Goal: Entertainment & Leisure: Consume media (video, audio)

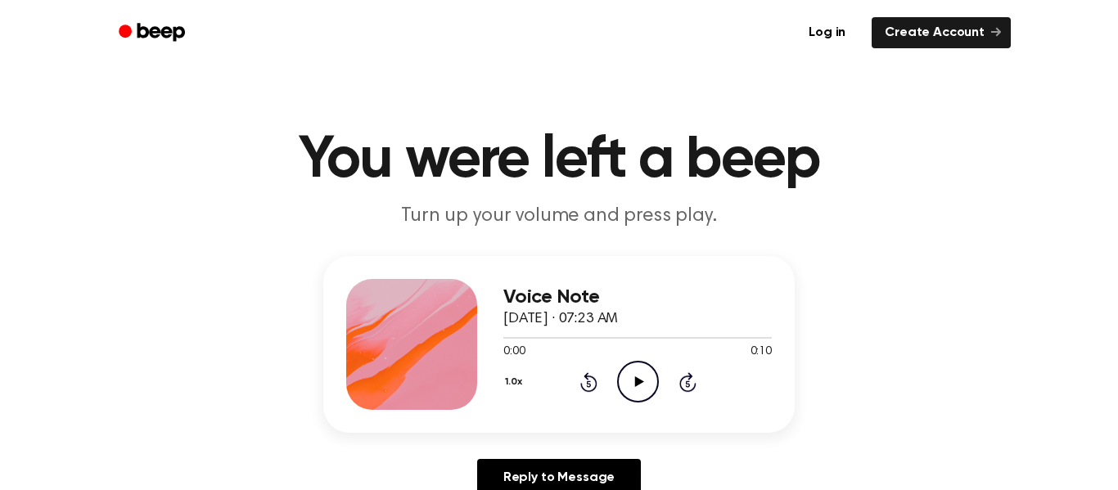
click at [638, 392] on icon "Play Audio" at bounding box center [638, 382] width 42 height 42
click at [632, 394] on icon "Play Audio" at bounding box center [638, 382] width 42 height 42
click at [639, 372] on icon "Play Audio" at bounding box center [638, 382] width 42 height 42
click at [633, 387] on icon "Play Audio" at bounding box center [638, 382] width 42 height 42
click at [639, 396] on icon "Play Audio" at bounding box center [638, 382] width 42 height 42
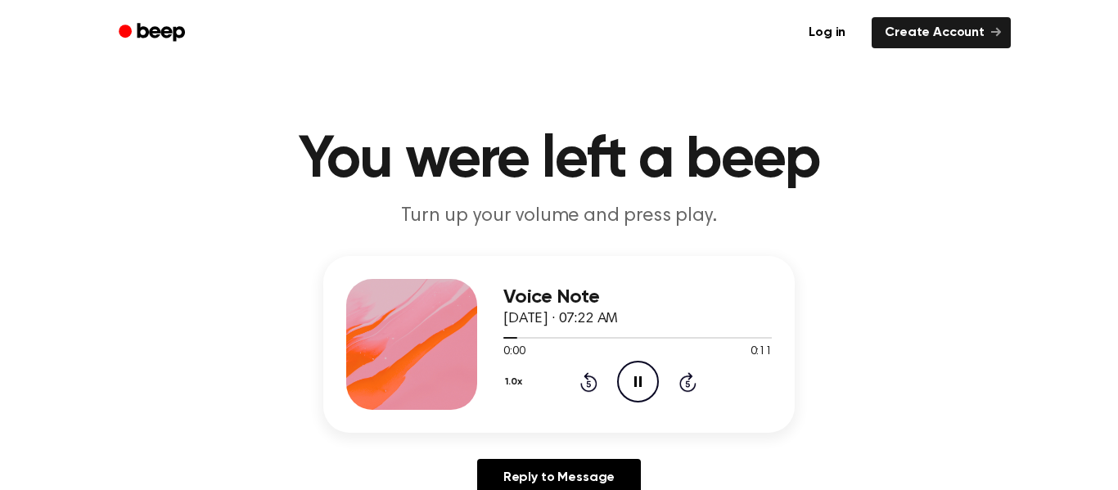
click at [639, 386] on icon at bounding box center [638, 382] width 7 height 11
click at [639, 381] on icon at bounding box center [639, 382] width 9 height 11
click at [632, 386] on icon "Pause Audio" at bounding box center [638, 382] width 42 height 42
click at [668, 356] on div "0:03 0:11" at bounding box center [638, 352] width 269 height 17
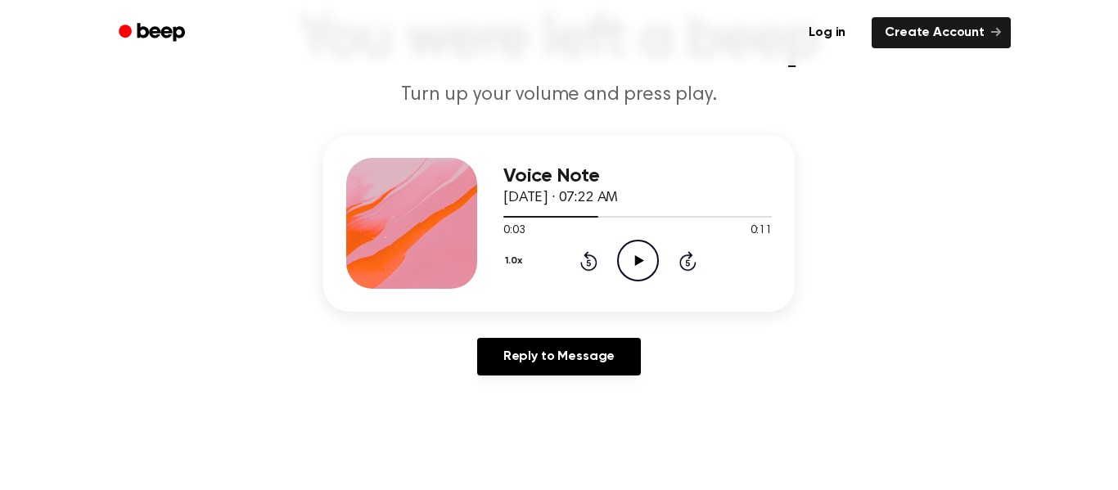
scroll to position [120, 0]
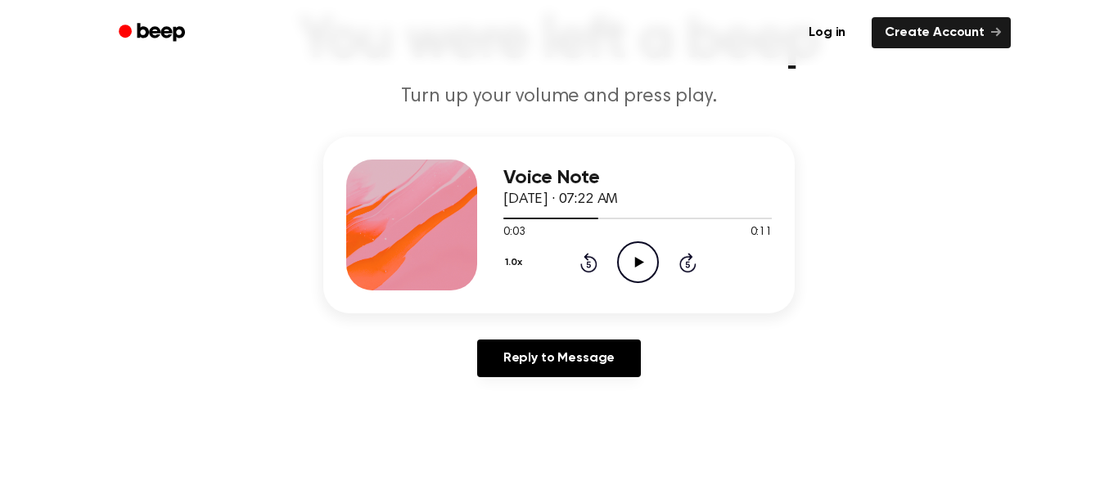
click at [639, 263] on icon at bounding box center [639, 262] width 9 height 11
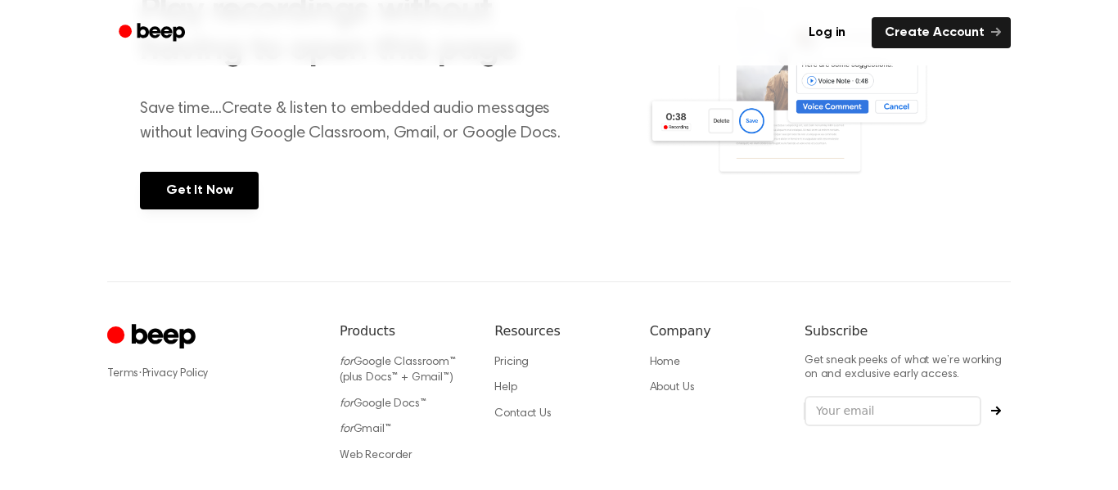
scroll to position [727, 0]
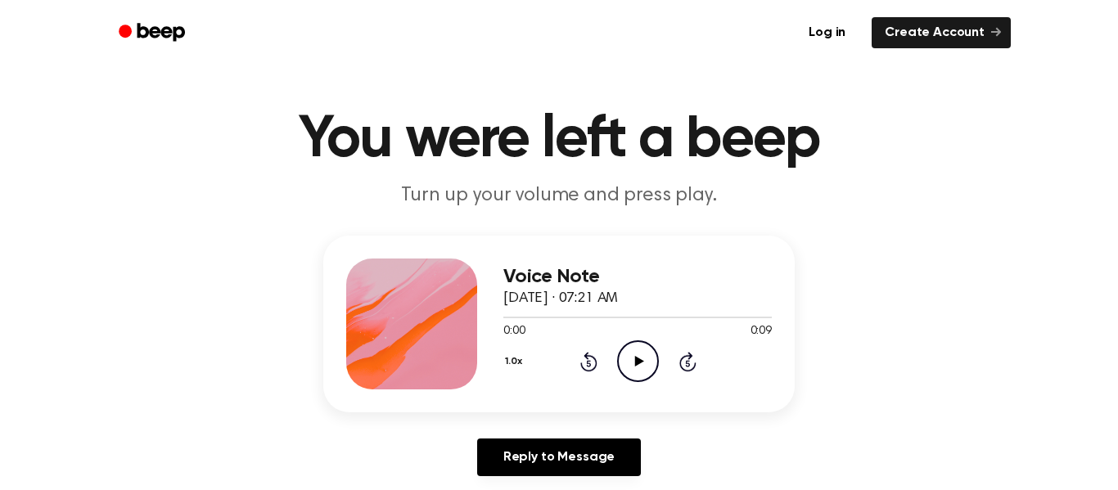
scroll to position [88, 0]
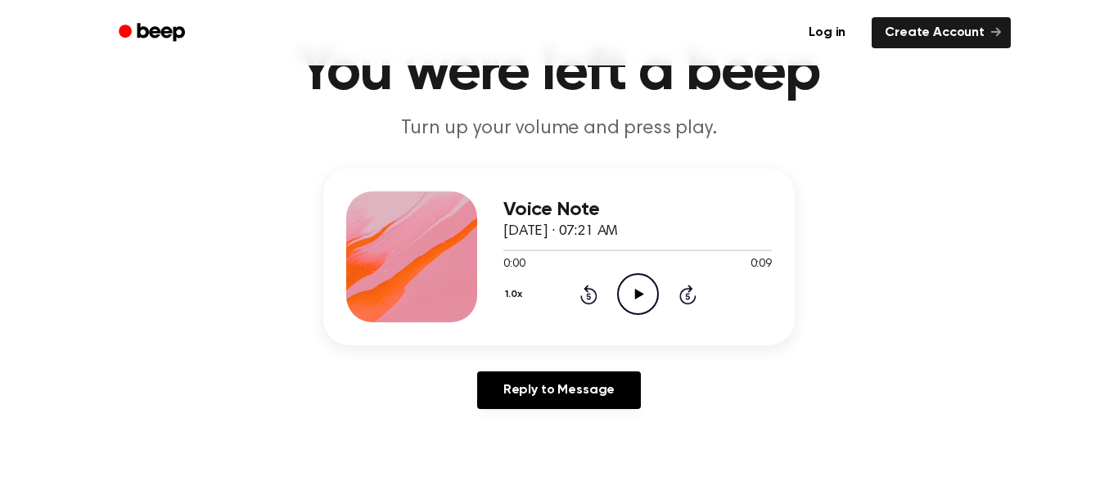
click at [637, 283] on icon "Play Audio" at bounding box center [638, 294] width 42 height 42
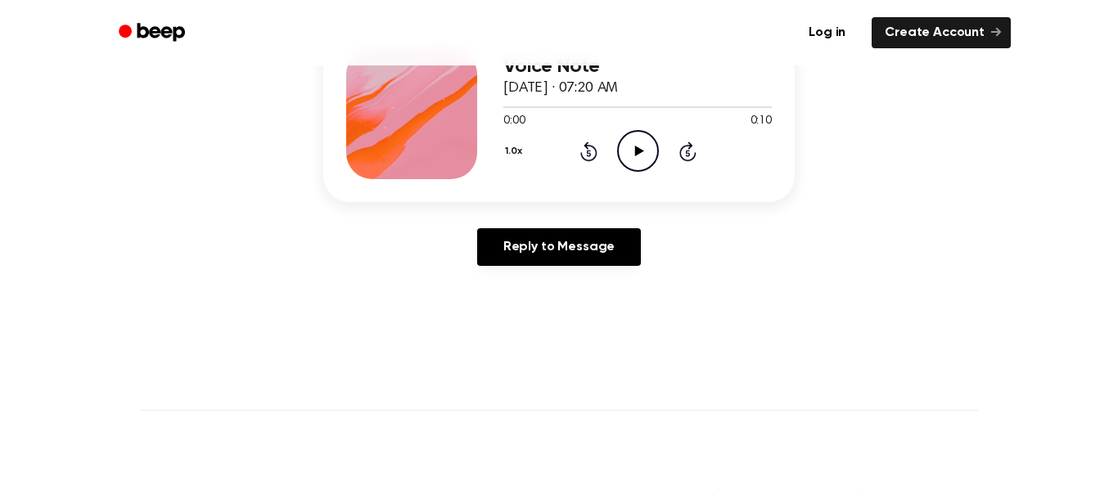
click at [635, 146] on icon "Play Audio" at bounding box center [638, 151] width 42 height 42
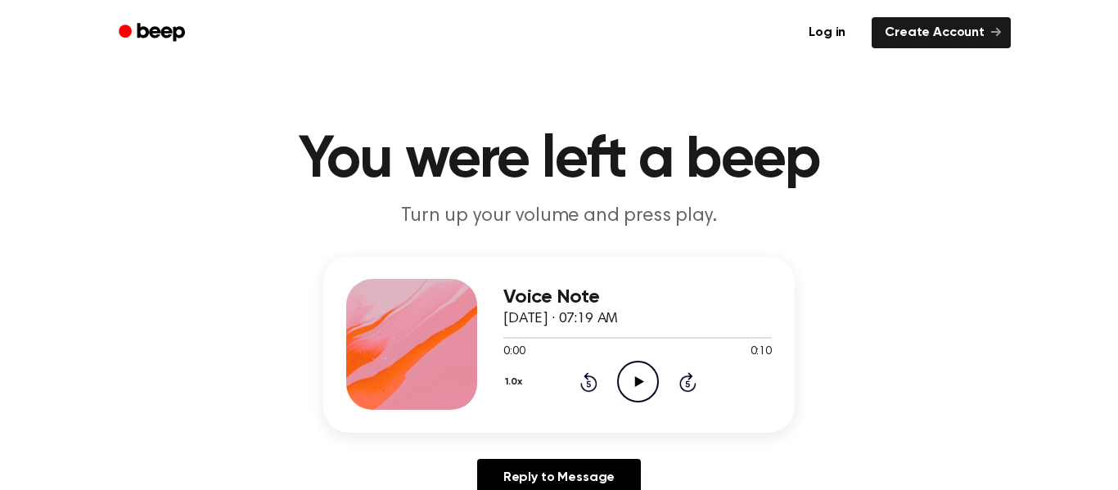
click at [648, 356] on div "0:00 0:10" at bounding box center [638, 352] width 269 height 17
click at [642, 382] on icon at bounding box center [639, 382] width 9 height 11
click at [646, 401] on icon "Play Audio" at bounding box center [638, 382] width 42 height 42
click at [623, 413] on div "Voice Note October 2, 2025 · 07:18 AM 0:00 0:10 Your browser does not support t…" at bounding box center [559, 344] width 472 height 177
click at [636, 371] on icon "Play Audio" at bounding box center [638, 382] width 42 height 42
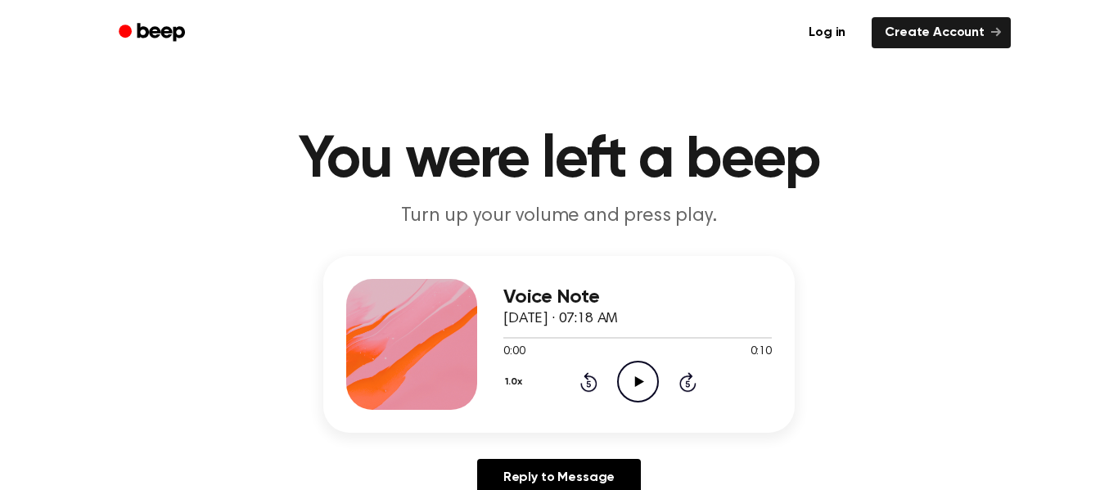
click at [635, 381] on icon "Play Audio" at bounding box center [638, 382] width 42 height 42
click at [630, 386] on icon "Play Audio" at bounding box center [638, 382] width 42 height 42
click at [630, 377] on icon "Play Audio" at bounding box center [638, 382] width 42 height 42
click at [617, 386] on icon "Play Audio" at bounding box center [638, 382] width 42 height 42
click at [638, 404] on div "Voice Note [DATE] · 07:19 AM 0:00 0:11 Your browser does not support the [objec…" at bounding box center [638, 344] width 269 height 131
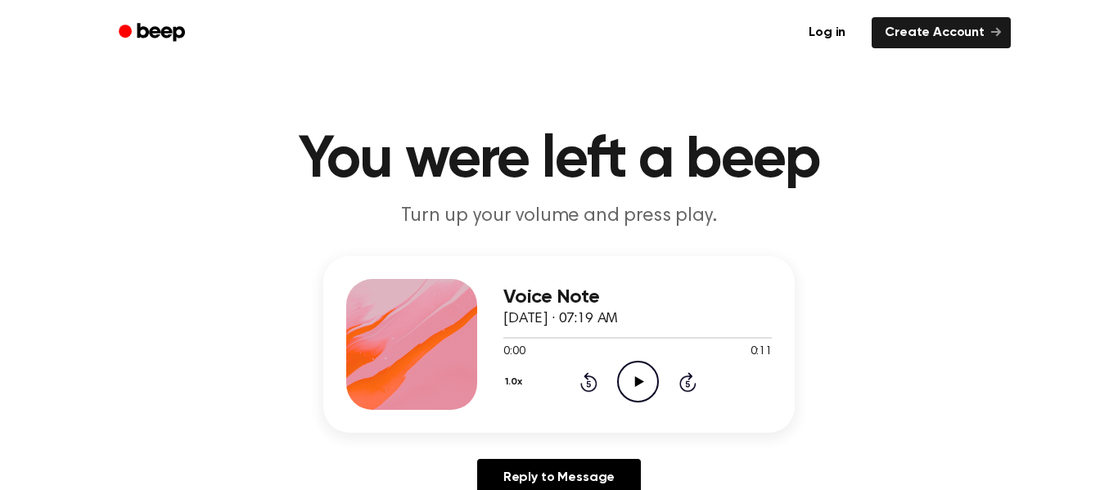
click at [635, 361] on icon "Play Audio" at bounding box center [638, 382] width 42 height 42
click at [639, 382] on icon at bounding box center [639, 382] width 9 height 11
click at [631, 394] on icon "Play Audio" at bounding box center [638, 382] width 42 height 42
click at [632, 363] on circle at bounding box center [638, 382] width 40 height 40
click at [445, 208] on p "Turn up your volume and press play." at bounding box center [559, 216] width 629 height 27
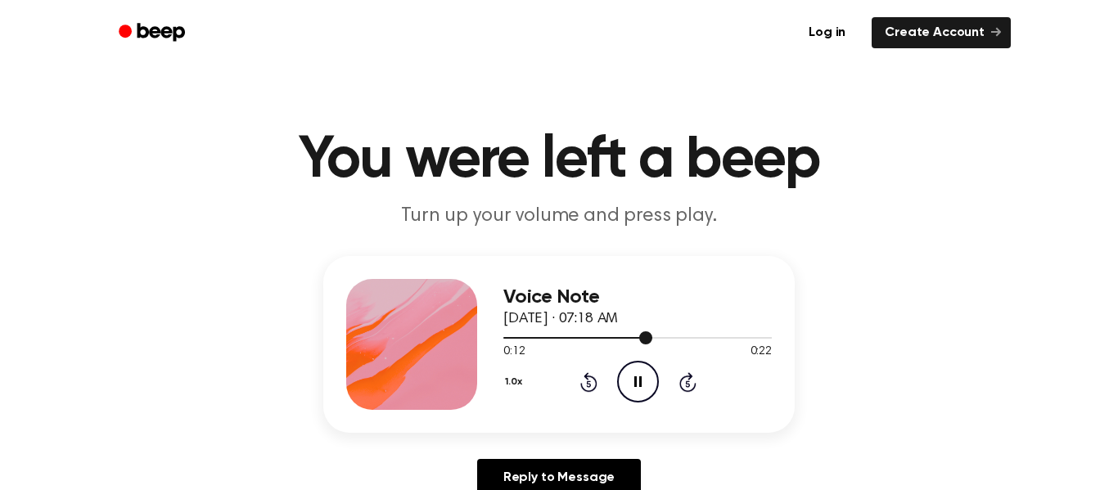
click at [535, 336] on div at bounding box center [638, 337] width 269 height 13
click at [558, 336] on span at bounding box center [564, 338] width 13 height 13
click at [555, 338] on span at bounding box center [561, 338] width 13 height 13
click at [529, 335] on div at bounding box center [638, 337] width 269 height 13
click at [559, 326] on span "[DATE] · 07:18 AM" at bounding box center [561, 319] width 115 height 15
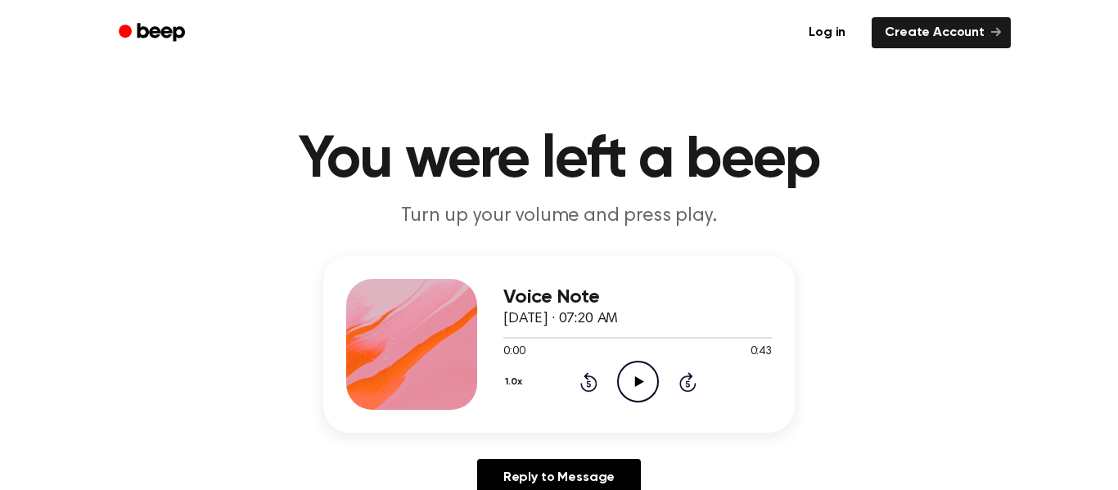
click at [653, 382] on icon "Play Audio" at bounding box center [638, 382] width 42 height 42
click at [506, 340] on div at bounding box center [638, 337] width 269 height 13
click at [644, 393] on icon "Play Audio" at bounding box center [638, 382] width 42 height 42
click at [623, 390] on icon "Play Audio" at bounding box center [638, 382] width 42 height 42
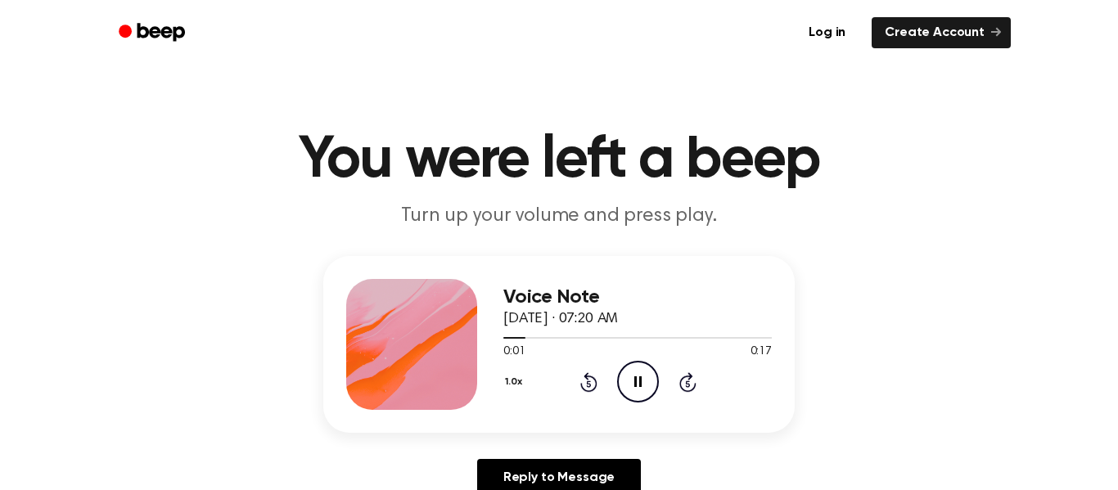
click at [626, 391] on icon "Pause Audio" at bounding box center [638, 382] width 42 height 42
click at [625, 392] on icon "Play Audio" at bounding box center [638, 382] width 42 height 42
click at [630, 381] on icon "Play Audio" at bounding box center [638, 382] width 42 height 42
